Goal: Task Accomplishment & Management: Complete application form

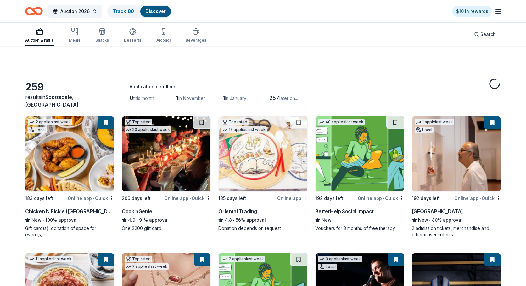
scroll to position [2306, 0]
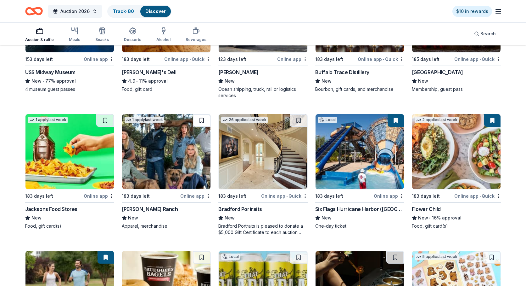
click at [202, 120] on button at bounding box center [202, 120] width 18 height 13
click at [178, 194] on div "183 days left" at bounding box center [150, 196] width 57 height 8
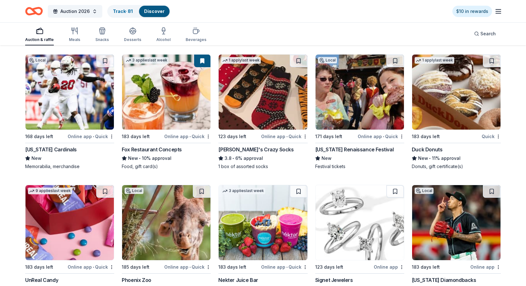
scroll to position [2639, 0]
click at [86, 80] on img at bounding box center [70, 91] width 88 height 75
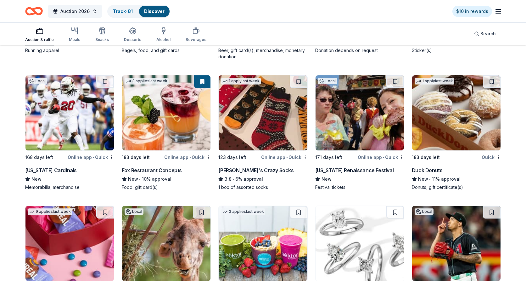
scroll to position [2614, 0]
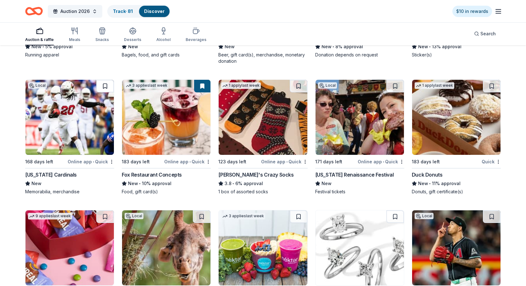
click at [105, 84] on button at bounding box center [105, 86] width 18 height 13
click at [119, 10] on link "Track · 82" at bounding box center [123, 11] width 21 height 5
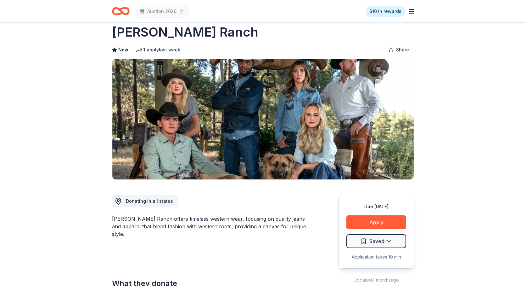
scroll to position [9, 0]
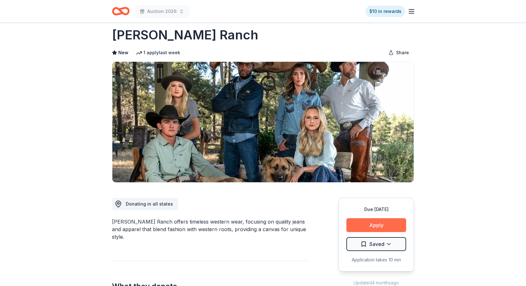
click at [378, 226] on button "Apply" at bounding box center [377, 225] width 60 height 14
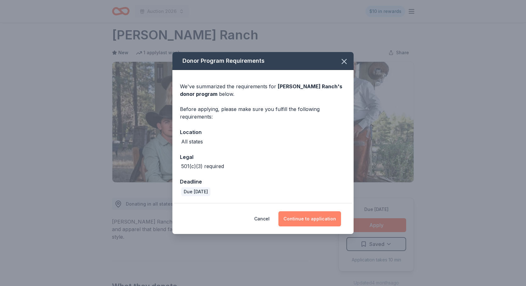
click at [300, 216] on button "Continue to application" at bounding box center [310, 218] width 63 height 15
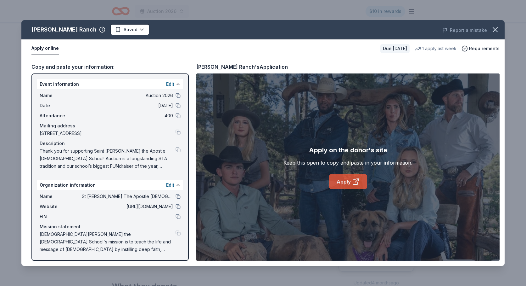
click at [348, 179] on link "Apply" at bounding box center [348, 181] width 38 height 15
click at [495, 31] on icon "button" at bounding box center [495, 29] width 4 height 4
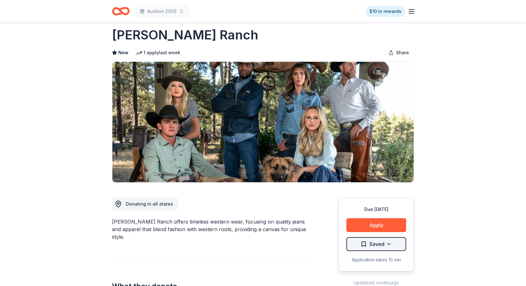
click at [382, 242] on html "Auction 2026 $10 in rewards Due in 183 days Share Kimes Ranch New 1 apply last …" at bounding box center [263, 134] width 526 height 286
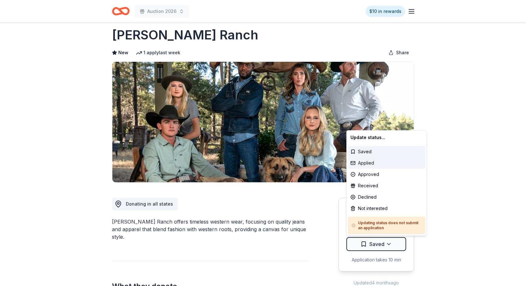
click at [363, 162] on div "Applied" at bounding box center [386, 162] width 77 height 11
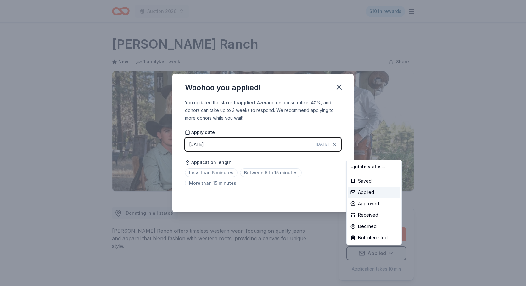
click at [211, 171] on html "Auction 2026 $10 in rewards Due in 183 days Share Kimes Ranch New 1 apply last …" at bounding box center [263, 143] width 526 height 286
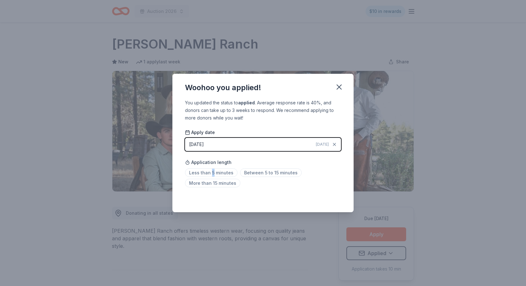
click at [211, 171] on span "Less than 5 minutes" at bounding box center [211, 172] width 53 height 9
click at [338, 87] on icon "button" at bounding box center [339, 86] width 9 height 9
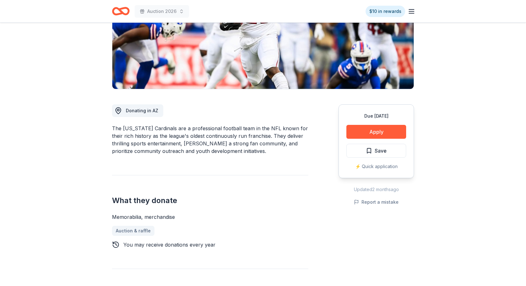
scroll to position [102, 0]
click at [379, 128] on button "Apply" at bounding box center [377, 132] width 60 height 14
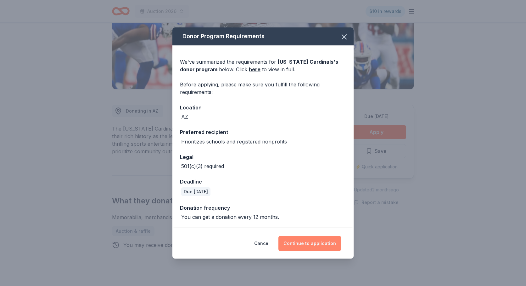
click at [310, 241] on button "Continue to application" at bounding box center [310, 242] width 63 height 15
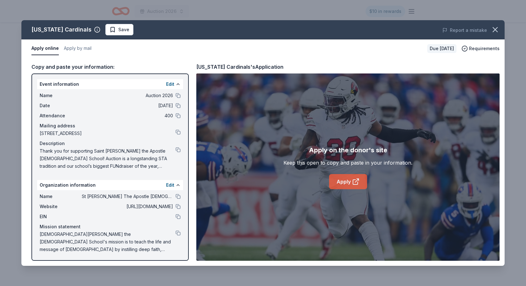
click at [346, 182] on link "Apply" at bounding box center [348, 181] width 38 height 15
click at [495, 29] on icon "button" at bounding box center [495, 29] width 4 height 4
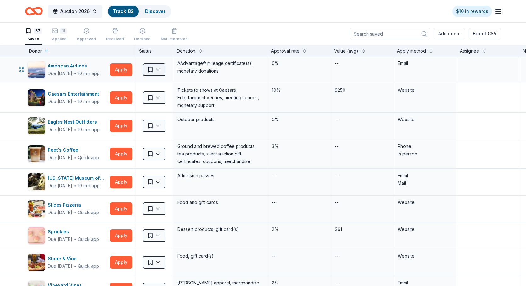
click at [157, 68] on html "Auction 2026 Track · 82 Discover $10 in rewards 67 Saved 11 Applied Approved Re…" at bounding box center [263, 143] width 526 height 286
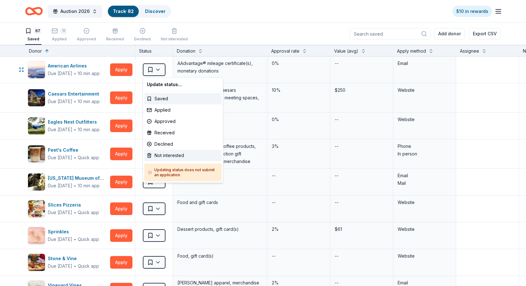
click at [161, 155] on div "Not interested" at bounding box center [183, 155] width 77 height 11
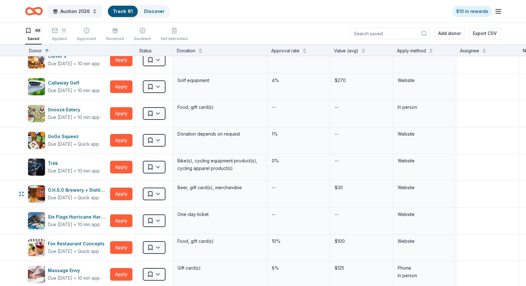
scroll to position [1367, 0]
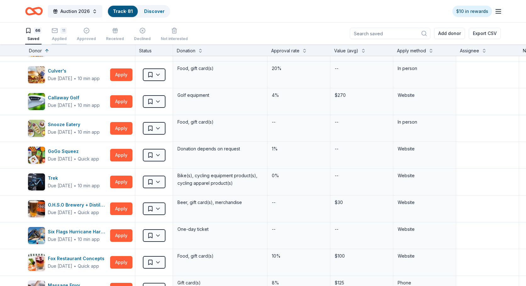
click at [61, 31] on div "11" at bounding box center [63, 30] width 6 height 6
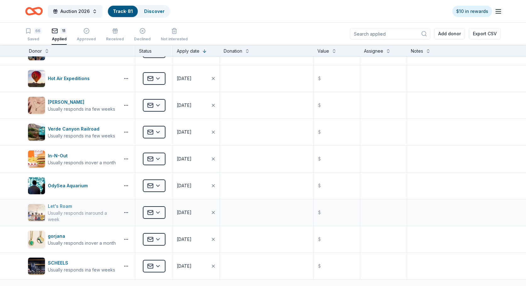
scroll to position [83, 0]
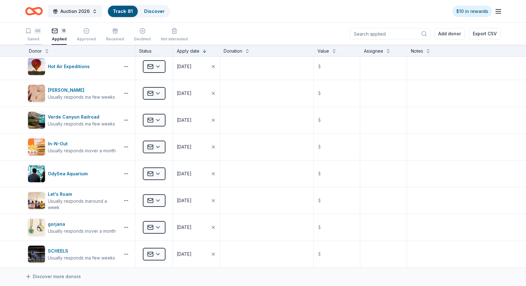
click at [32, 30] on div "66" at bounding box center [33, 31] width 16 height 6
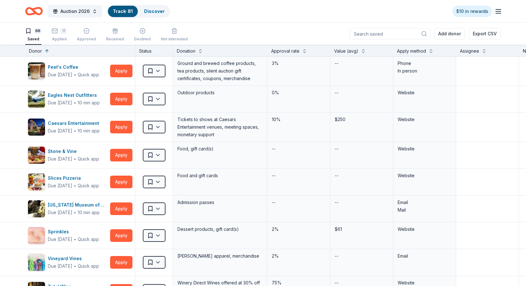
click at [386, 31] on input at bounding box center [390, 33] width 81 height 11
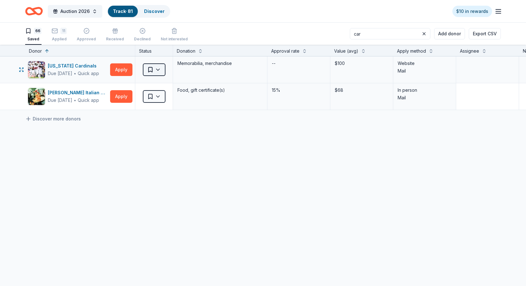
click at [159, 68] on html "Auction 2026 Track · 81 Discover $10 in rewards 66 Saved 11 Applied Approved Re…" at bounding box center [263, 143] width 526 height 286
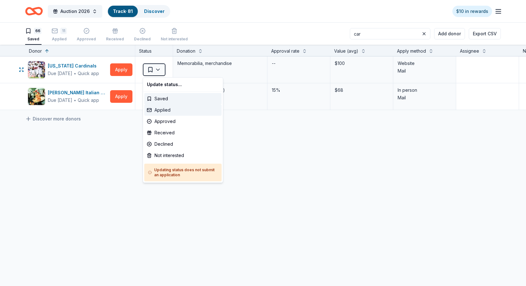
click at [163, 107] on div "Applied" at bounding box center [183, 109] width 77 height 11
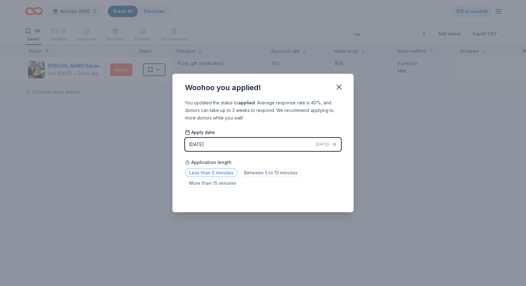
click at [215, 173] on span "Less than 5 minutes" at bounding box center [211, 172] width 53 height 9
click at [339, 86] on icon "button" at bounding box center [339, 86] width 9 height 9
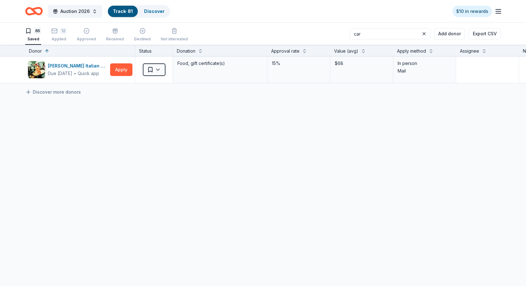
click at [387, 33] on input "car" at bounding box center [390, 33] width 81 height 11
type input "c"
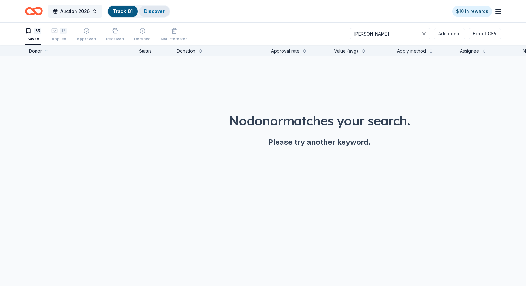
type input "[PERSON_NAME]"
click at [157, 11] on link "Discover" at bounding box center [154, 11] width 20 height 5
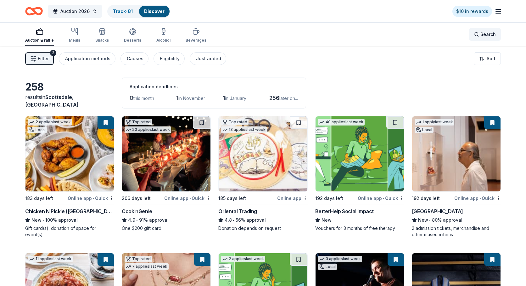
click at [486, 33] on span "Search" at bounding box center [488, 35] width 15 height 8
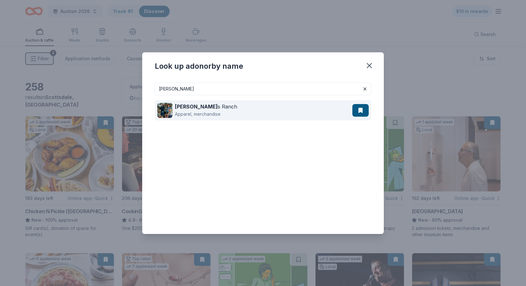
type input "[PERSON_NAME]"
click at [355, 108] on button at bounding box center [361, 110] width 16 height 13
click at [319, 109] on div "[PERSON_NAME] s Ranch Apparel, merchandise" at bounding box center [254, 110] width 195 height 20
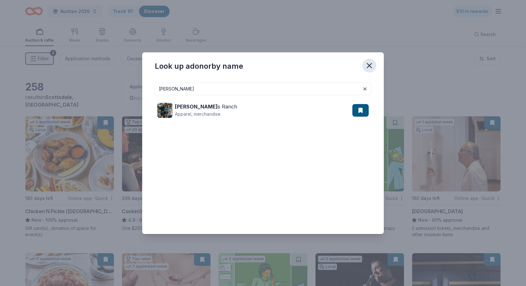
click at [372, 60] on button "button" at bounding box center [370, 66] width 14 height 14
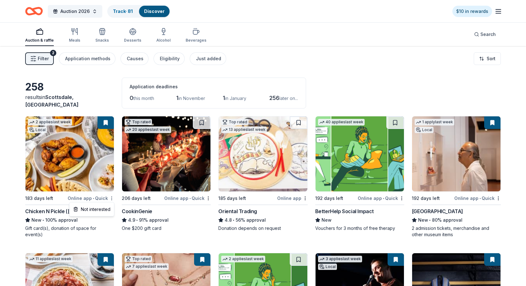
click at [111, 196] on html "Auction 2026 Track · 81 Discover $10 in rewards Auction & raffle Meals Snacks D…" at bounding box center [263, 143] width 526 height 286
click at [10, 168] on html "Auction 2026 Track · 81 Discover $10 in rewards Auction & raffle Meals Snacks D…" at bounding box center [263, 143] width 526 height 286
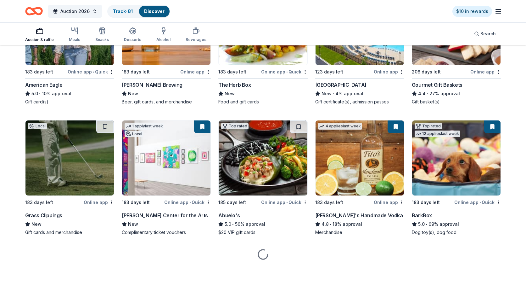
scroll to position [947, 0]
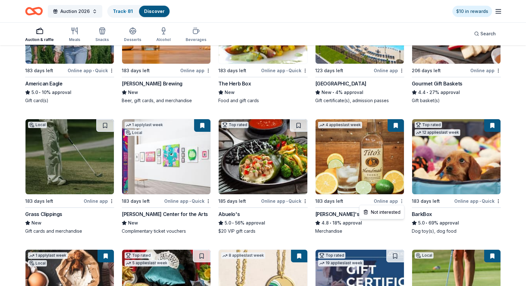
click at [383, 200] on div "Online app" at bounding box center [389, 201] width 31 height 8
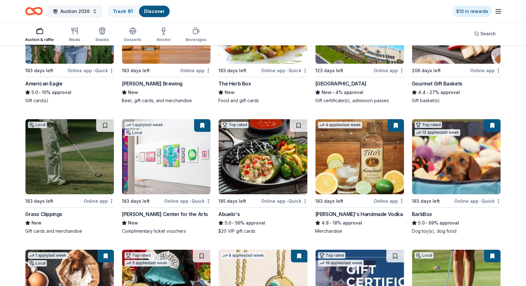
click at [397, 125] on button at bounding box center [396, 125] width 16 height 13
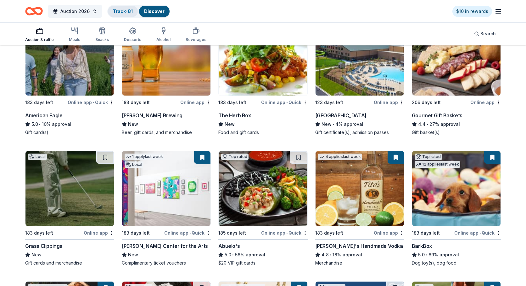
click at [122, 11] on link "Track · 81" at bounding box center [123, 11] width 20 height 5
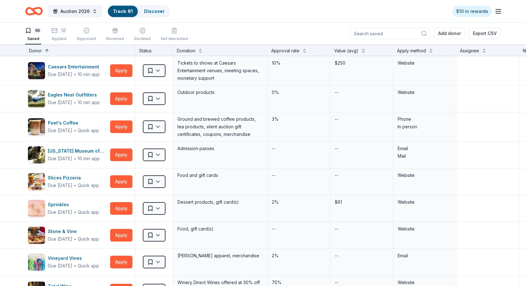
click at [393, 33] on input at bounding box center [390, 33] width 81 height 11
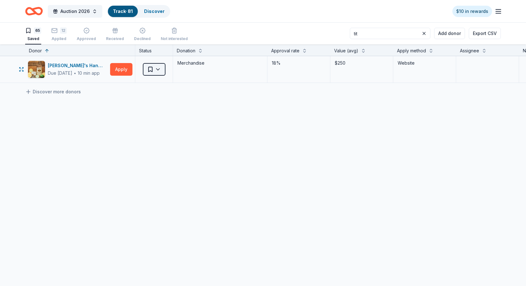
type input "tit"
click at [160, 70] on html "Auction 2026 Track · 81 Discover $10 in rewards 65 Saved 12 Applied Approved Re…" at bounding box center [263, 143] width 526 height 286
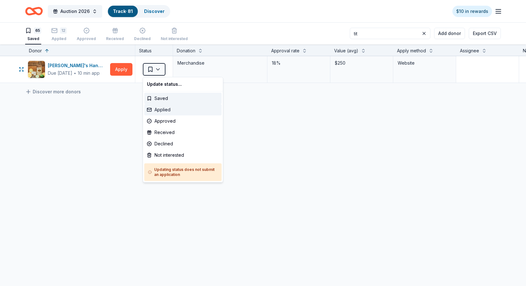
click at [164, 113] on div "Applied" at bounding box center [183, 109] width 77 height 11
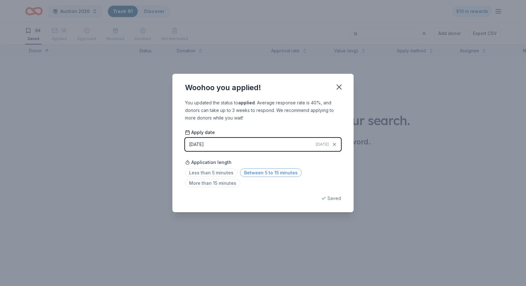
click at [252, 170] on span "Between 5 to 15 minutes" at bounding box center [271, 172] width 62 height 9
click at [339, 85] on icon "button" at bounding box center [339, 86] width 9 height 9
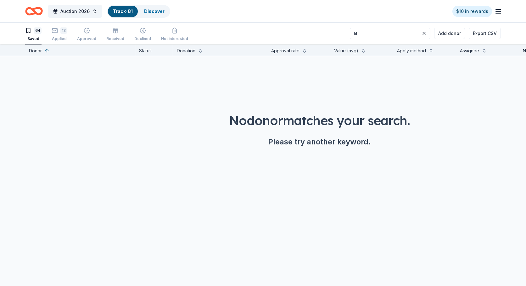
click at [125, 9] on link "Track · 81" at bounding box center [123, 11] width 20 height 5
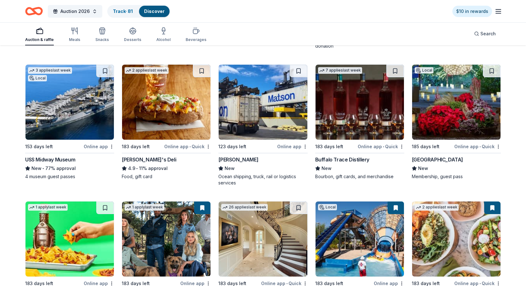
scroll to position [2220, 0]
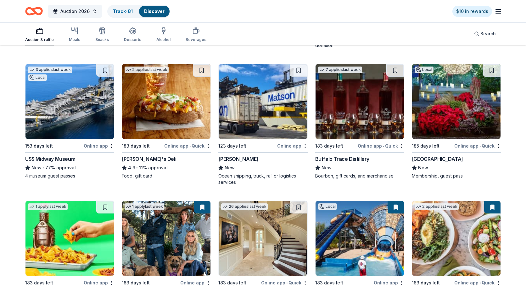
click at [464, 80] on img at bounding box center [456, 101] width 88 height 75
click at [126, 10] on link "Track · 81" at bounding box center [123, 11] width 20 height 5
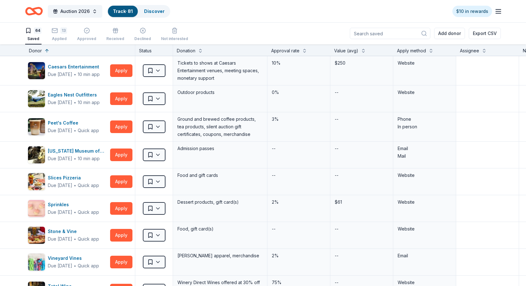
click at [395, 34] on input at bounding box center [390, 33] width 81 height 11
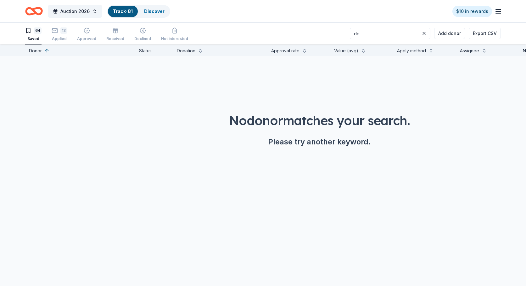
type input "d"
type input "b"
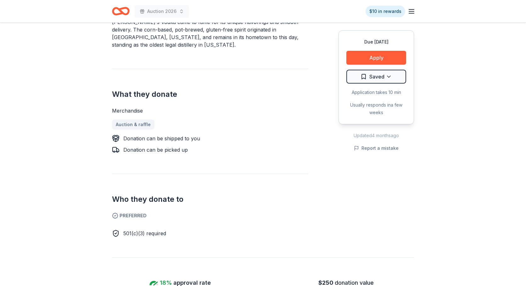
scroll to position [211, 0]
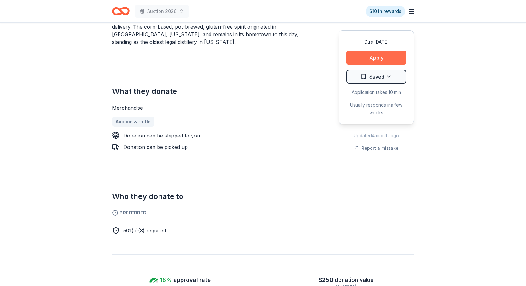
click at [373, 55] on button "Apply" at bounding box center [377, 58] width 60 height 14
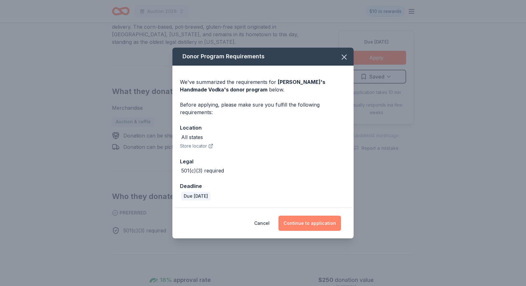
click at [316, 222] on button "Continue to application" at bounding box center [310, 222] width 63 height 15
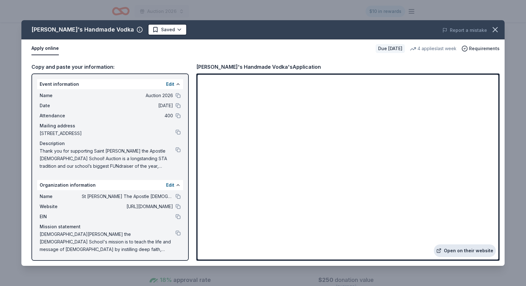
click at [464, 249] on link "Open on their website" at bounding box center [465, 250] width 62 height 13
